Goal: Task Accomplishment & Management: Manage account settings

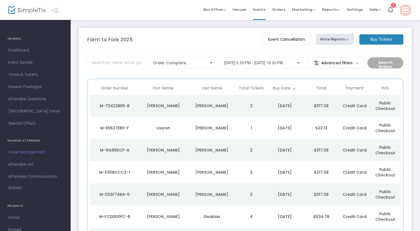
click at [34, 149] on span "Order Management" at bounding box center [35, 152] width 54 height 7
click at [209, 104] on div "[PERSON_NAME]" at bounding box center [212, 106] width 46 height 6
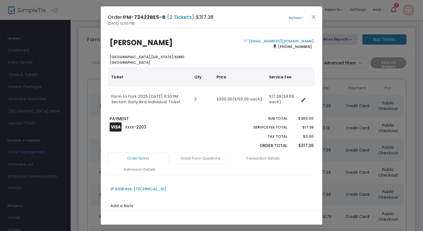
click at [198, 157] on link "Order Form Questions" at bounding box center [200, 159] width 61 height 12
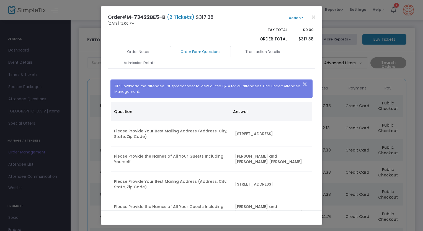
scroll to position [139, 0]
